Goal: Use online tool/utility: Utilize a website feature to perform a specific function

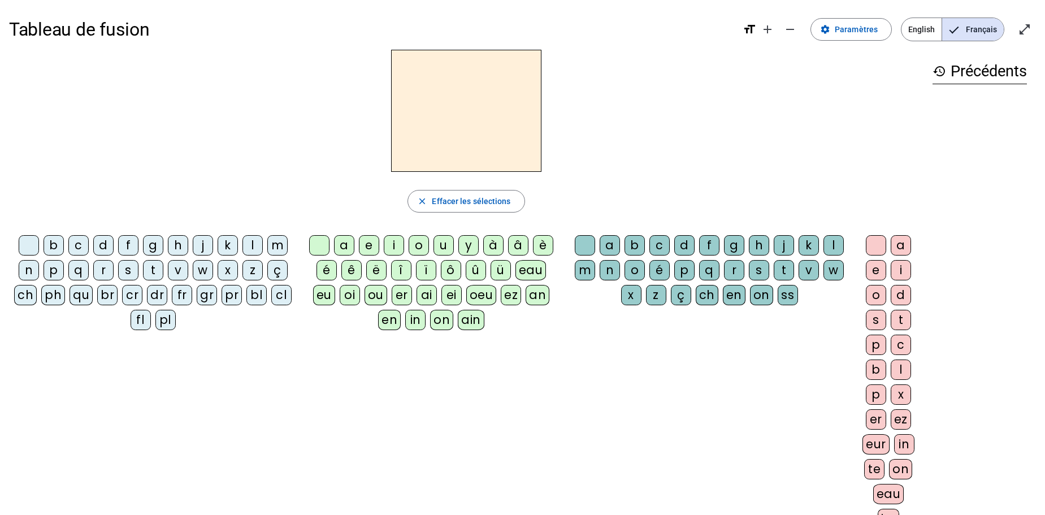
click at [200, 247] on div "j" at bounding box center [203, 245] width 20 height 20
click at [343, 249] on div "a" at bounding box center [344, 245] width 20 height 20
click at [478, 205] on span "Effacer les sélections" at bounding box center [471, 201] width 79 height 14
click at [202, 244] on div "j" at bounding box center [203, 245] width 20 height 20
click at [367, 247] on div "e" at bounding box center [369, 245] width 20 height 20
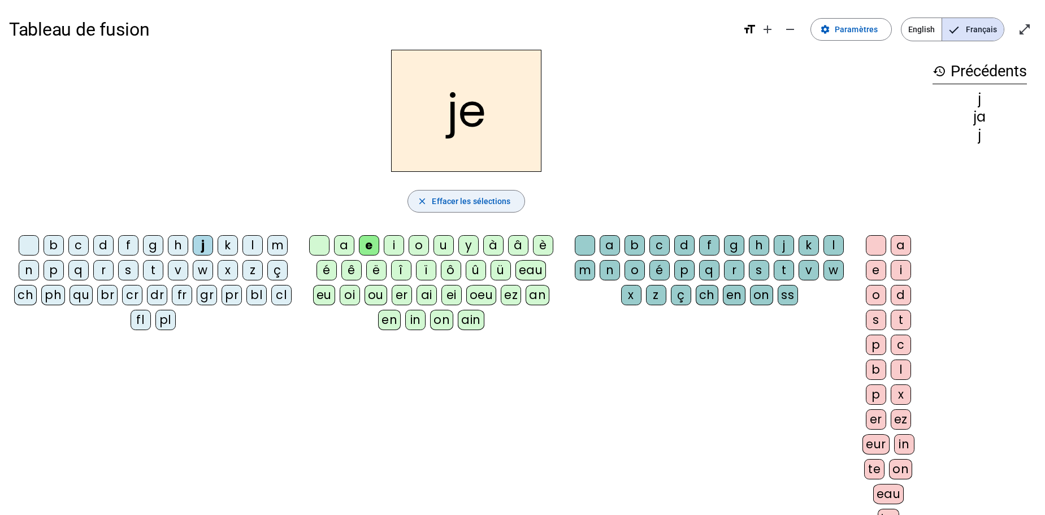
click at [468, 199] on span "Effacer les sélections" at bounding box center [471, 201] width 79 height 14
click at [201, 249] on div "j" at bounding box center [203, 245] width 20 height 20
click at [390, 246] on div "i" at bounding box center [394, 245] width 20 height 20
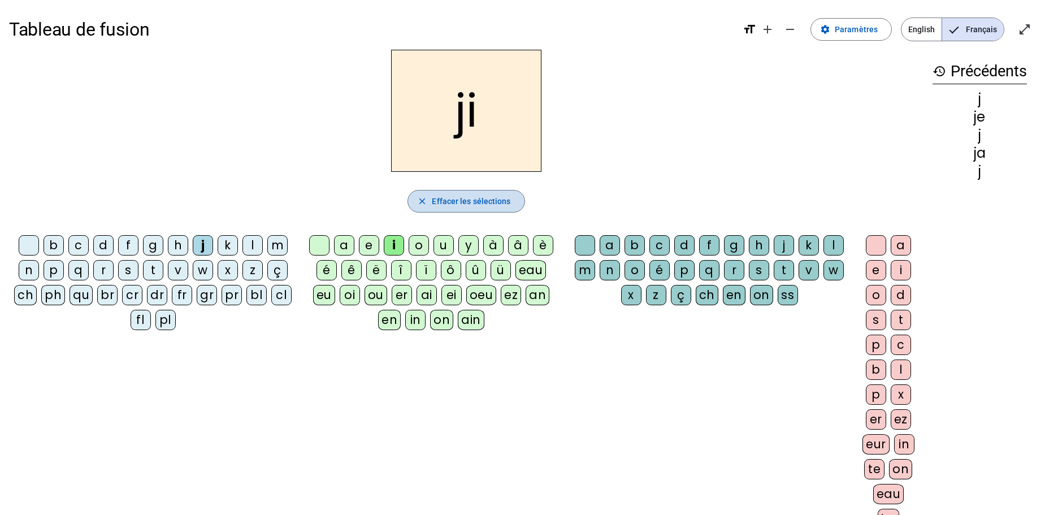
click at [475, 203] on span "Effacer les sélections" at bounding box center [471, 201] width 79 height 14
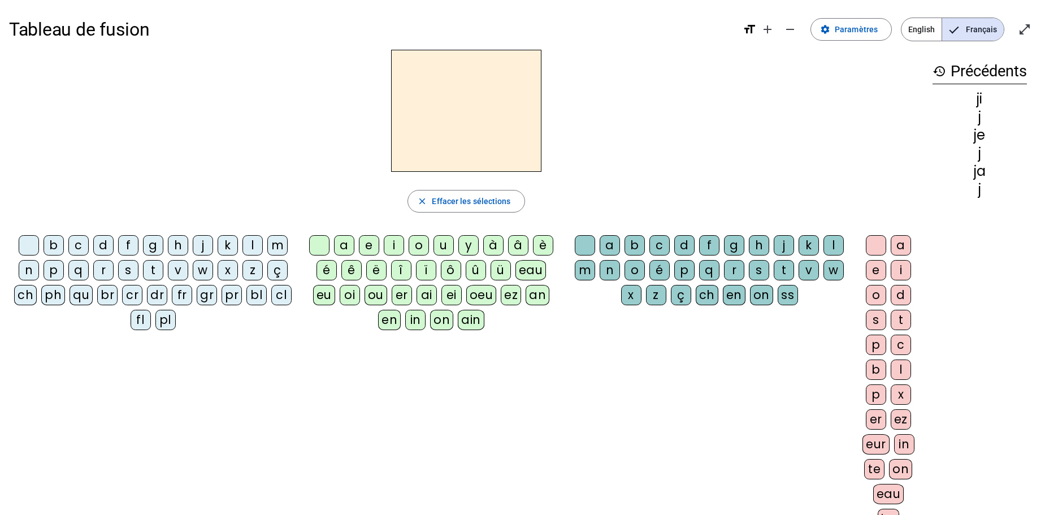
click at [207, 245] on div "j" at bounding box center [203, 245] width 20 height 20
click at [418, 251] on div "o" at bounding box center [419, 245] width 20 height 20
click at [473, 205] on span "Effacer les sélections" at bounding box center [471, 201] width 79 height 14
click at [202, 244] on div "j" at bounding box center [203, 245] width 20 height 20
click at [440, 246] on div "u" at bounding box center [444, 245] width 20 height 20
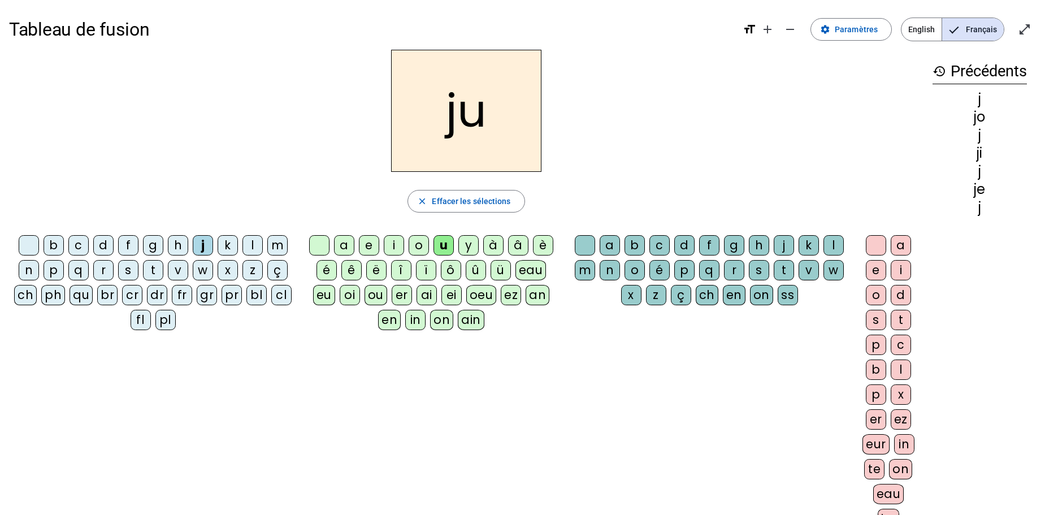
click at [759, 270] on div "s" at bounding box center [759, 270] width 20 height 20
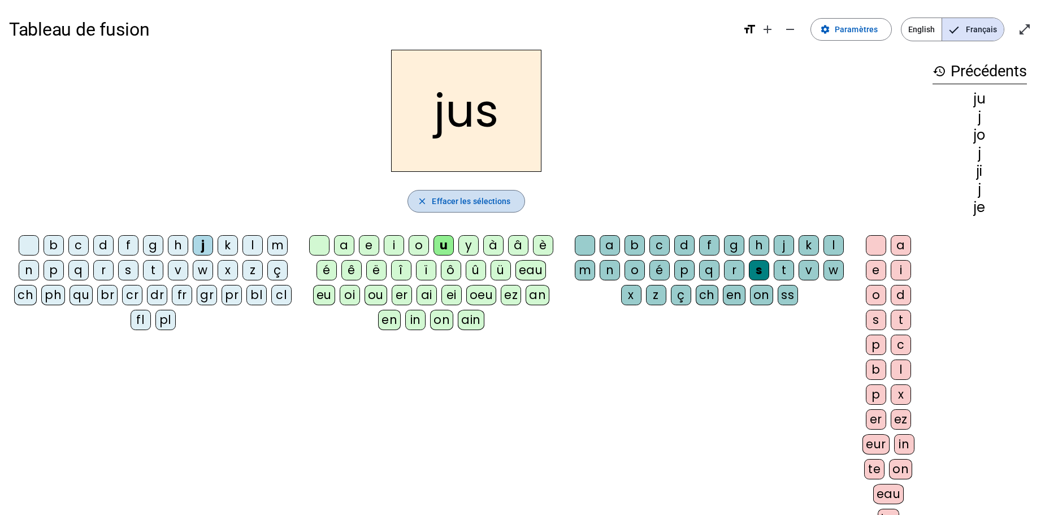
click at [471, 202] on span "Effacer les sélections" at bounding box center [471, 201] width 79 height 14
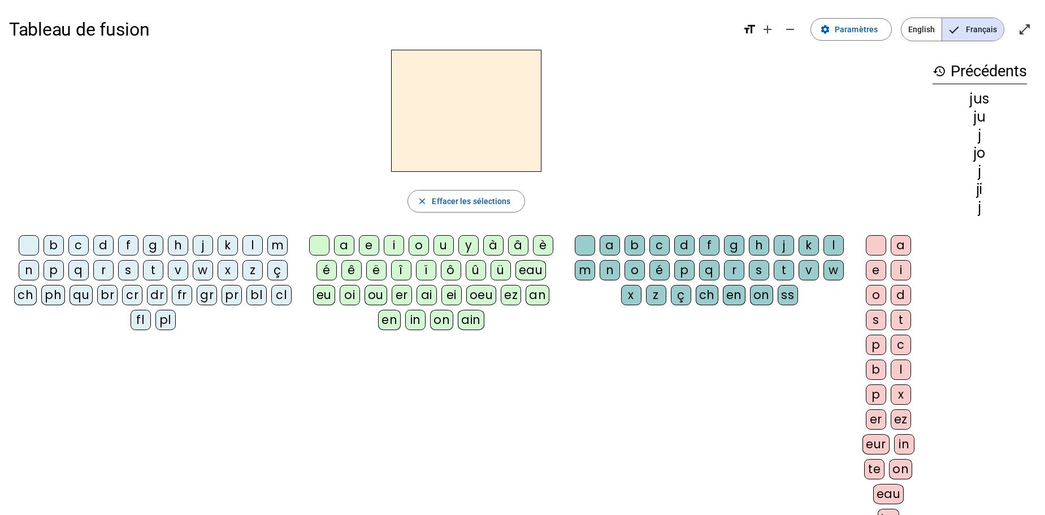
click at [203, 246] on div "j" at bounding box center [203, 245] width 20 height 20
click at [443, 249] on div "u" at bounding box center [444, 245] width 20 height 20
click at [685, 248] on div "d" at bounding box center [684, 245] width 20 height 20
click at [878, 297] on div "o" at bounding box center [876, 295] width 20 height 20
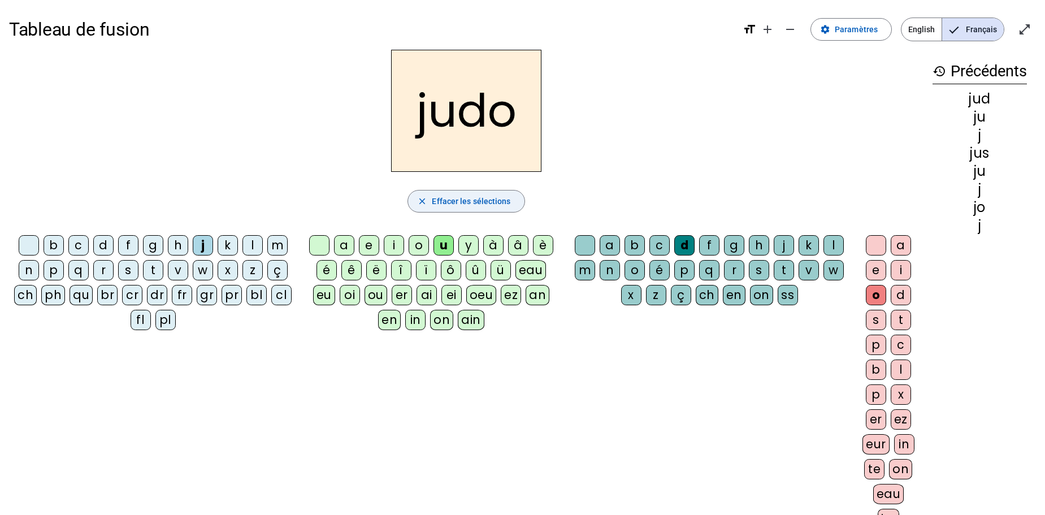
click at [471, 201] on span "Effacer les sélections" at bounding box center [471, 201] width 79 height 14
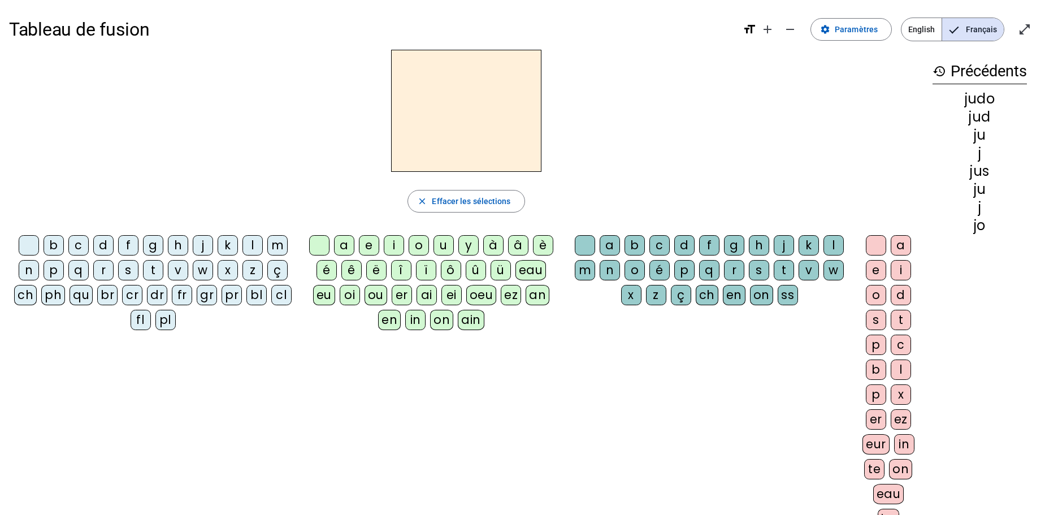
click at [277, 246] on div "m" at bounding box center [277, 245] width 20 height 20
click at [344, 239] on div "a" at bounding box center [344, 245] width 20 height 20
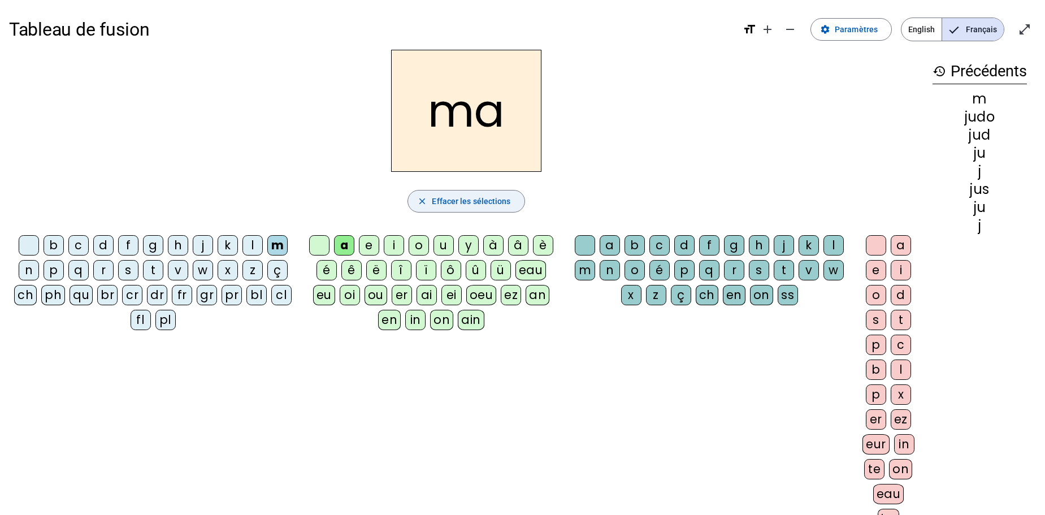
click at [474, 203] on span "Effacer les sélections" at bounding box center [471, 201] width 79 height 14
